Goal: Task Accomplishment & Management: Manage account settings

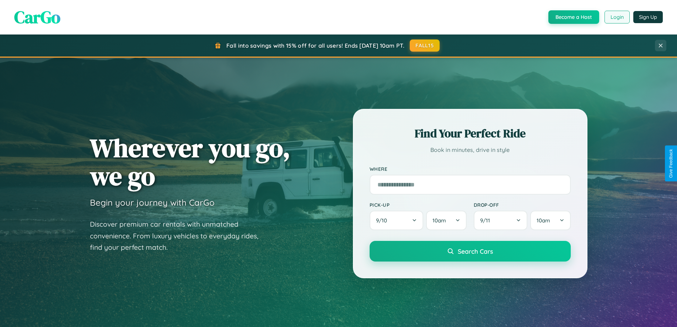
click at [617, 17] on button "Login" at bounding box center [617, 17] width 25 height 13
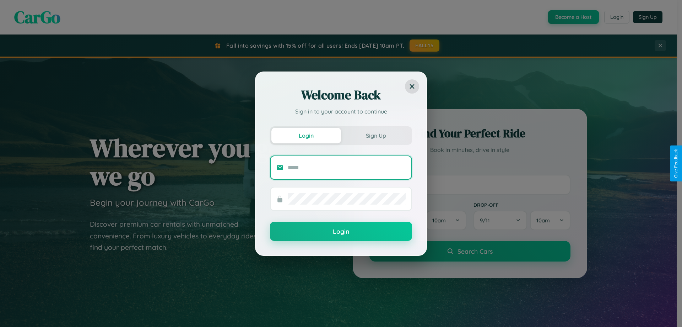
click at [347, 167] on input "text" at bounding box center [347, 167] width 118 height 11
type input "**********"
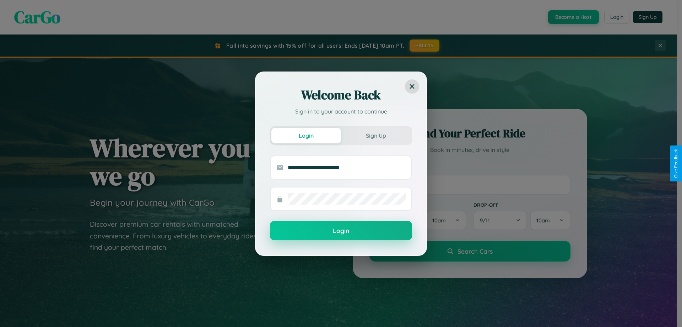
click at [341, 230] on button "Login" at bounding box center [341, 230] width 142 height 19
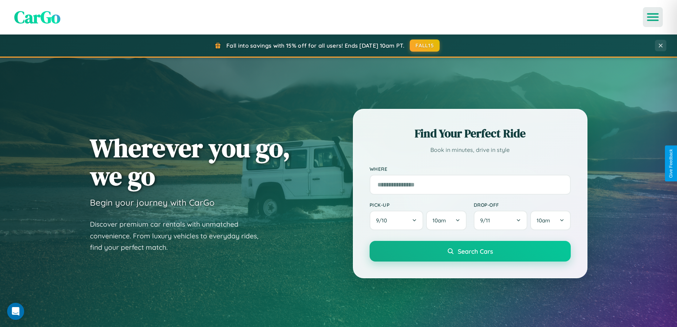
click at [653, 17] on icon "Open menu" at bounding box center [653, 17] width 10 height 6
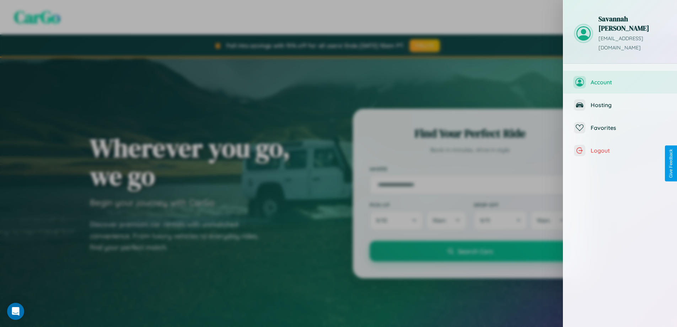
click at [620, 79] on span "Account" at bounding box center [629, 82] width 76 height 7
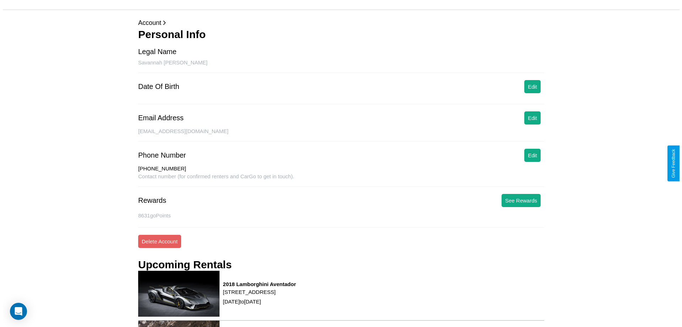
scroll to position [96, 0]
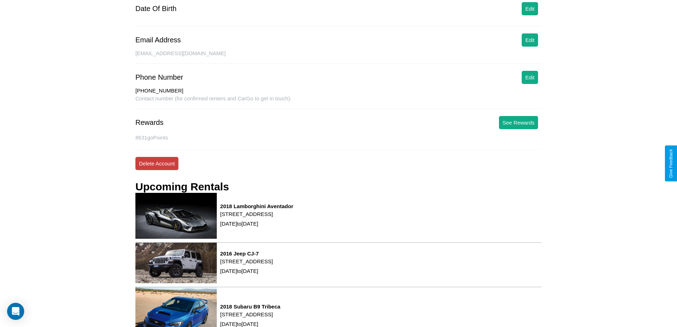
click at [157, 163] on button "Delete Account" at bounding box center [156, 163] width 43 height 13
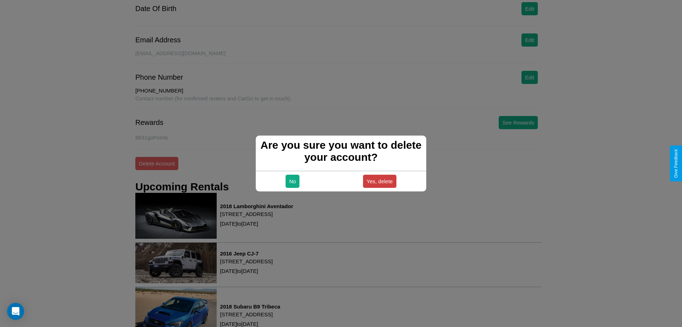
click at [380, 181] on button "Yes, delete" at bounding box center [379, 180] width 33 height 13
